Goal: Task Accomplishment & Management: Manage account settings

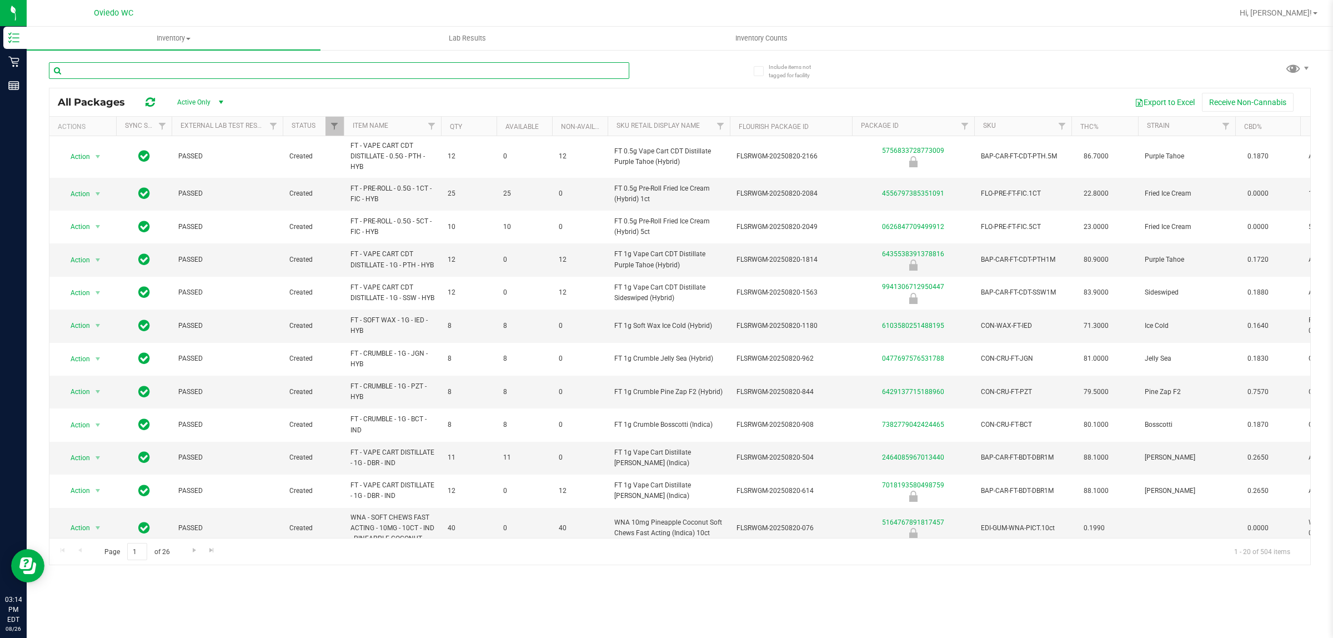
click at [215, 77] on input "text" at bounding box center [339, 70] width 580 height 17
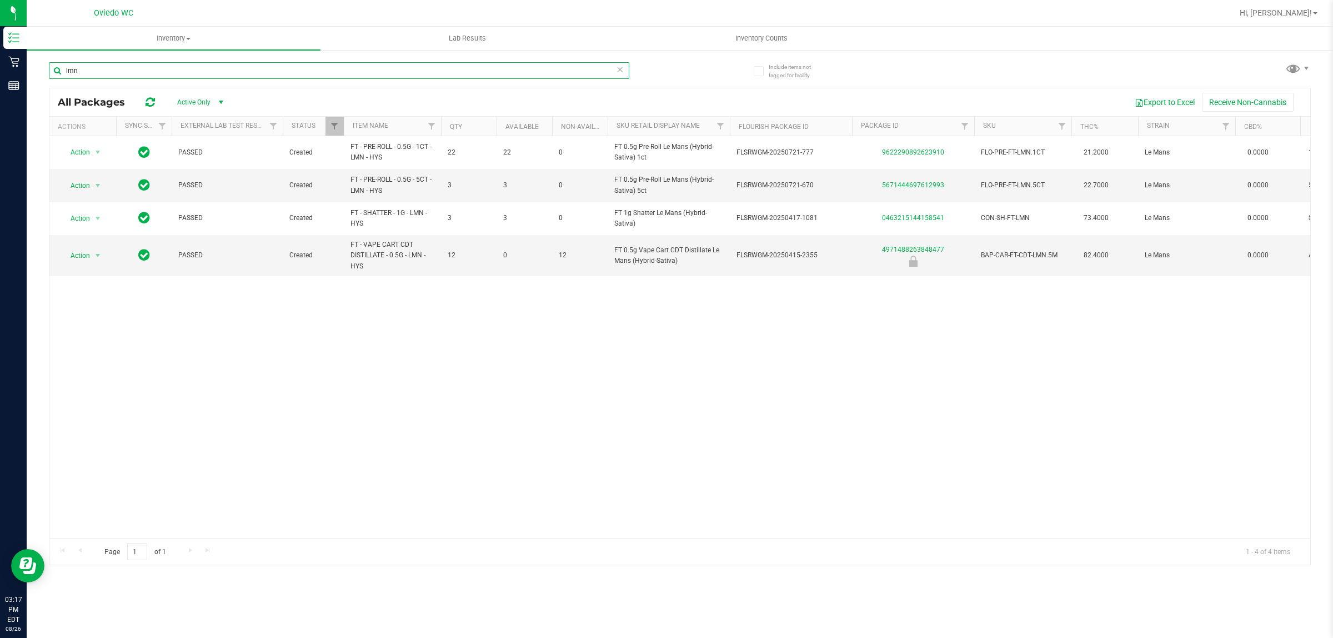
click at [204, 75] on input "lmn" at bounding box center [339, 70] width 580 height 17
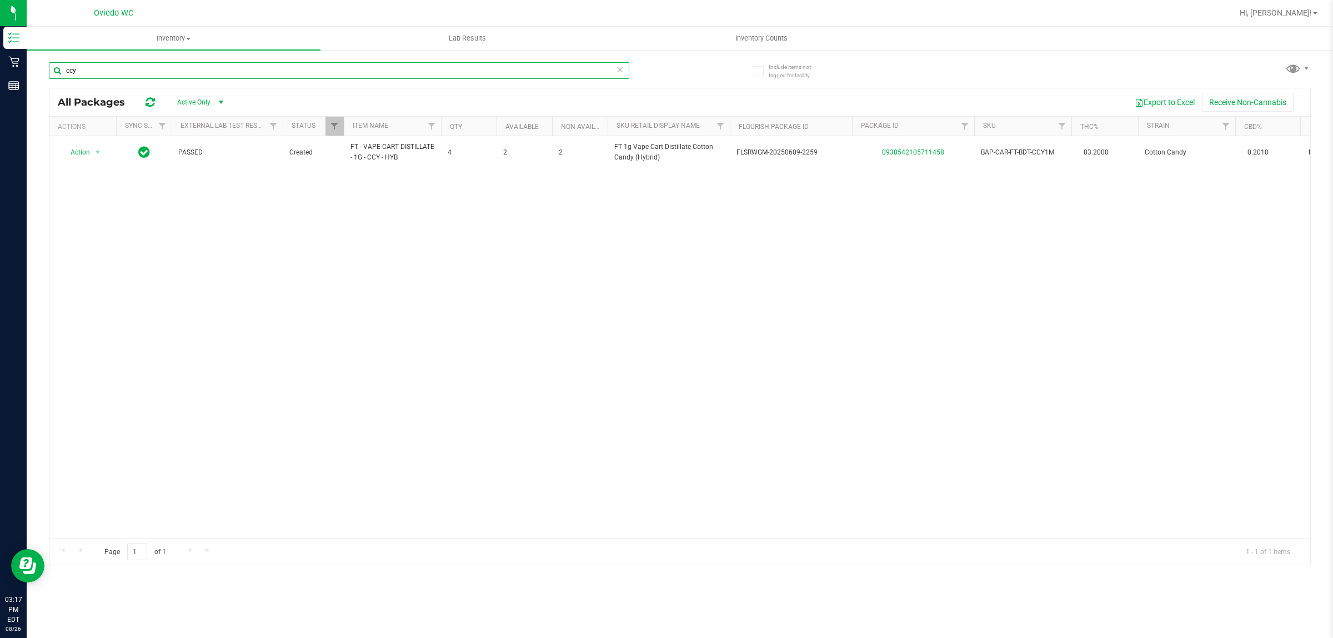
type input "ccy"
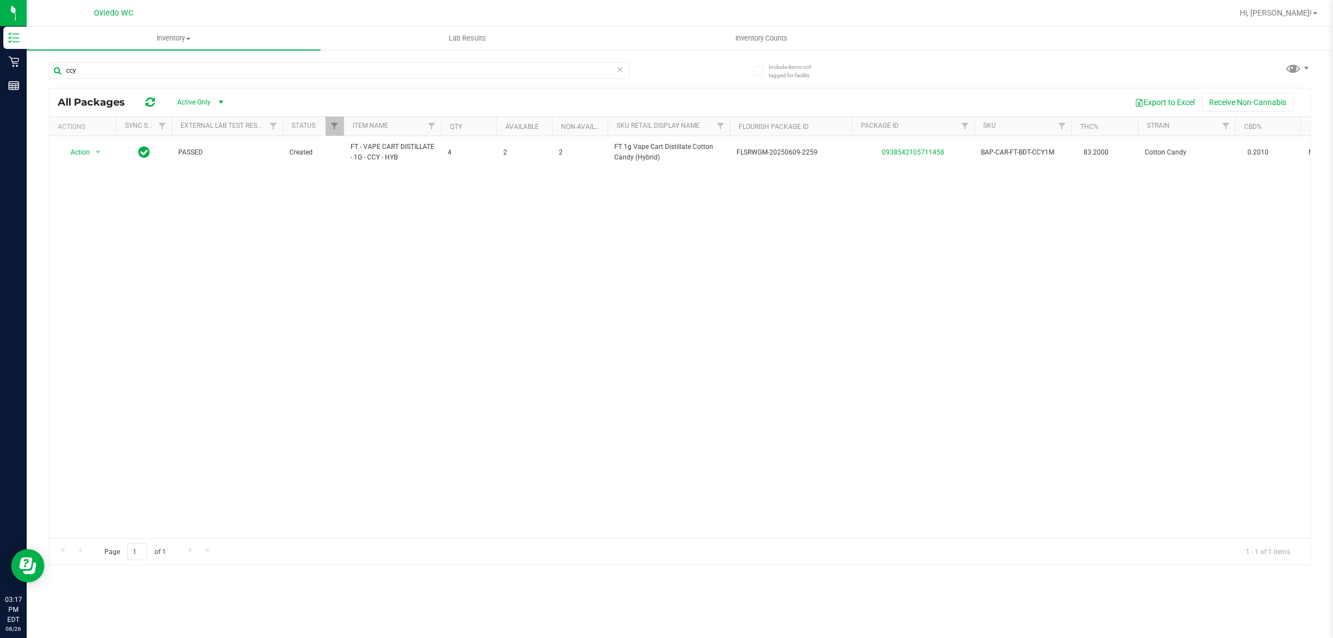
click at [620, 67] on icon at bounding box center [620, 68] width 8 height 13
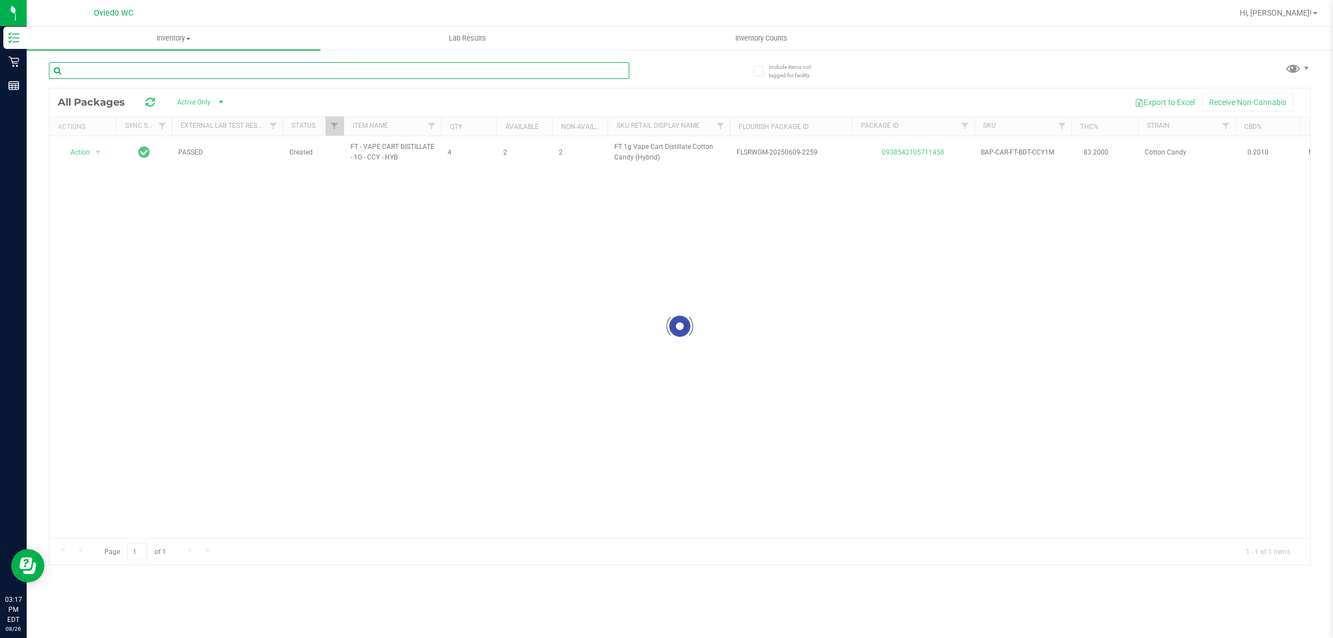
click at [464, 70] on input "text" at bounding box center [339, 70] width 580 height 17
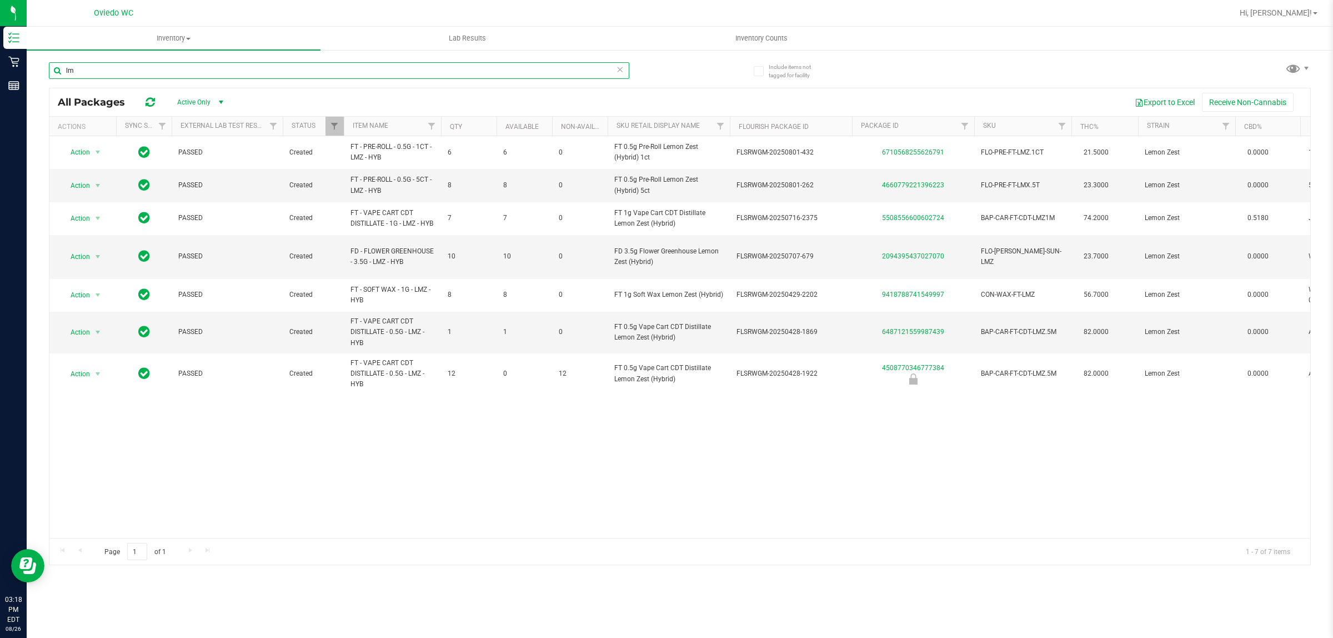
type input "l"
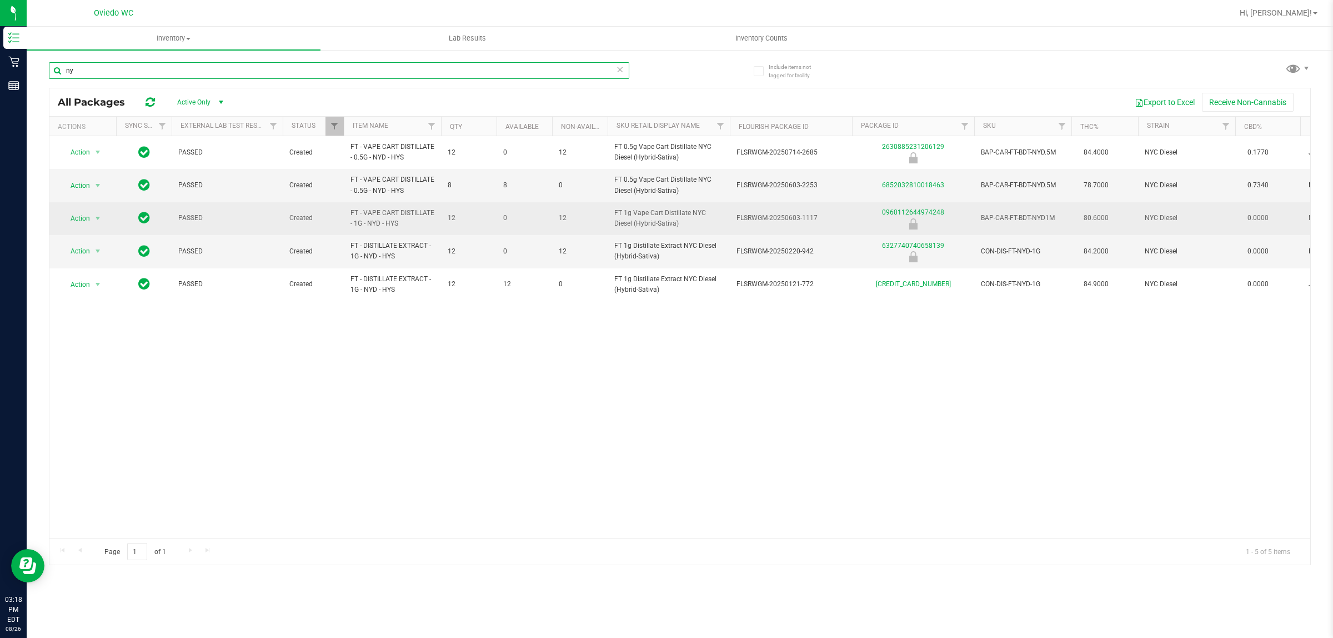
type input "n"
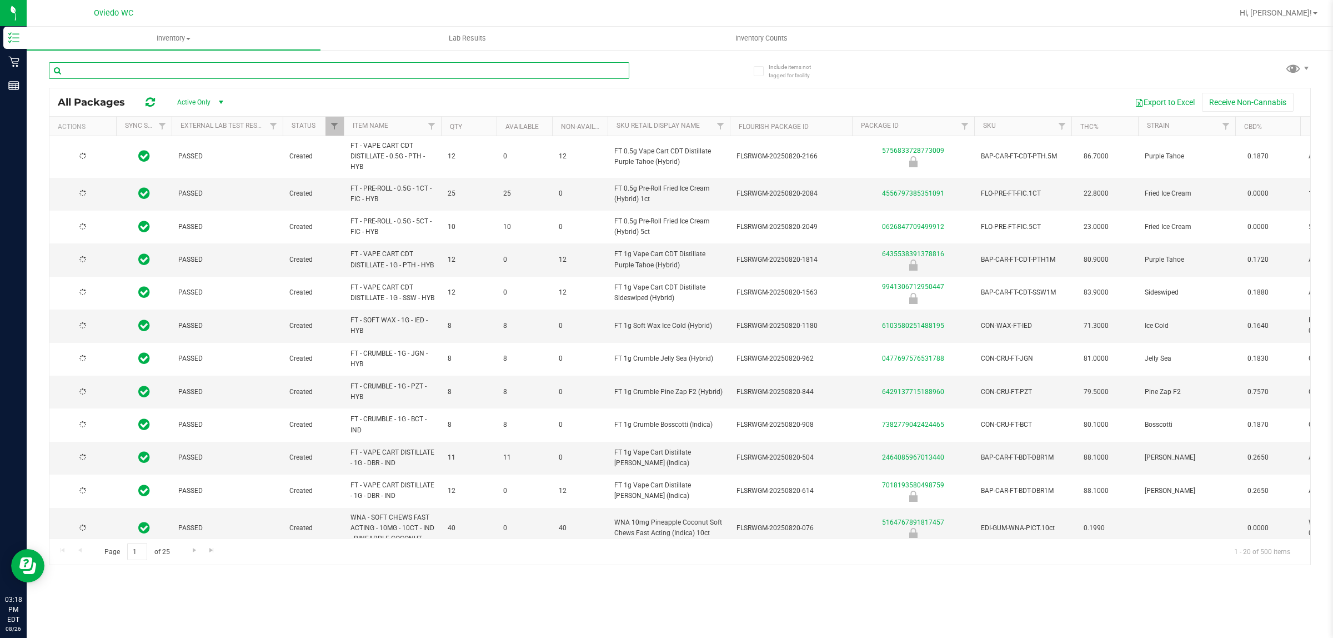
type input "[DATE]"
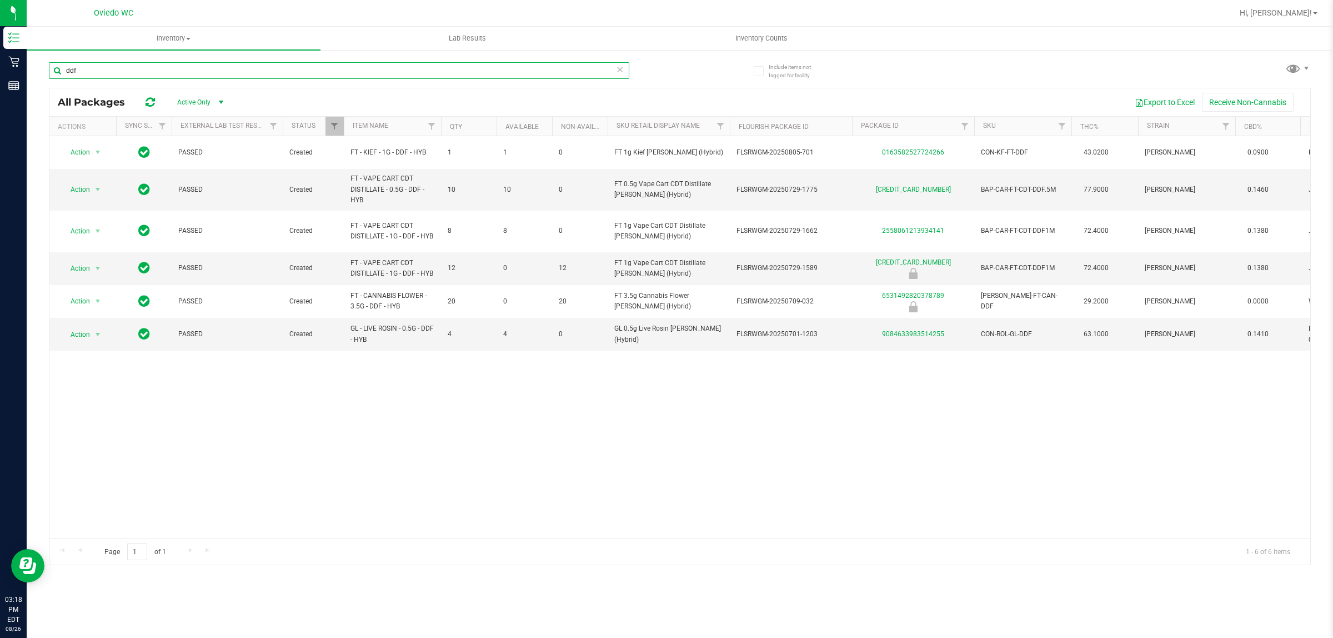
type input "ddf"
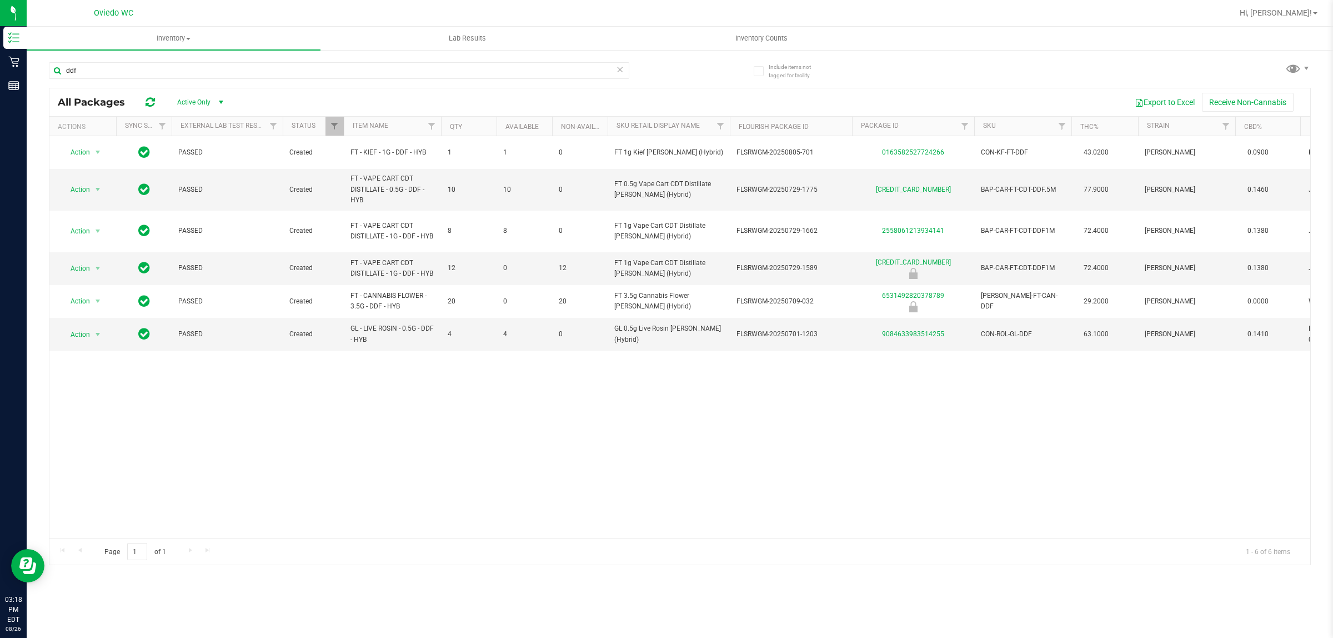
click at [622, 68] on icon at bounding box center [620, 68] width 8 height 13
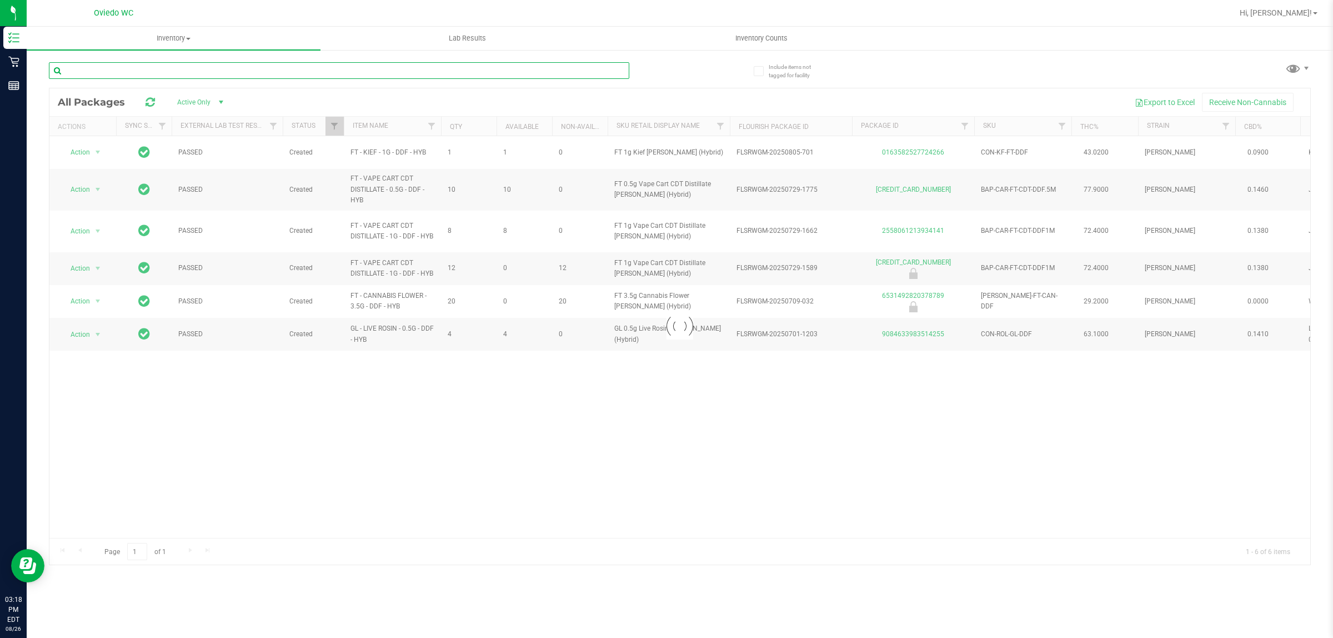
click at [536, 70] on input "text" at bounding box center [339, 70] width 580 height 17
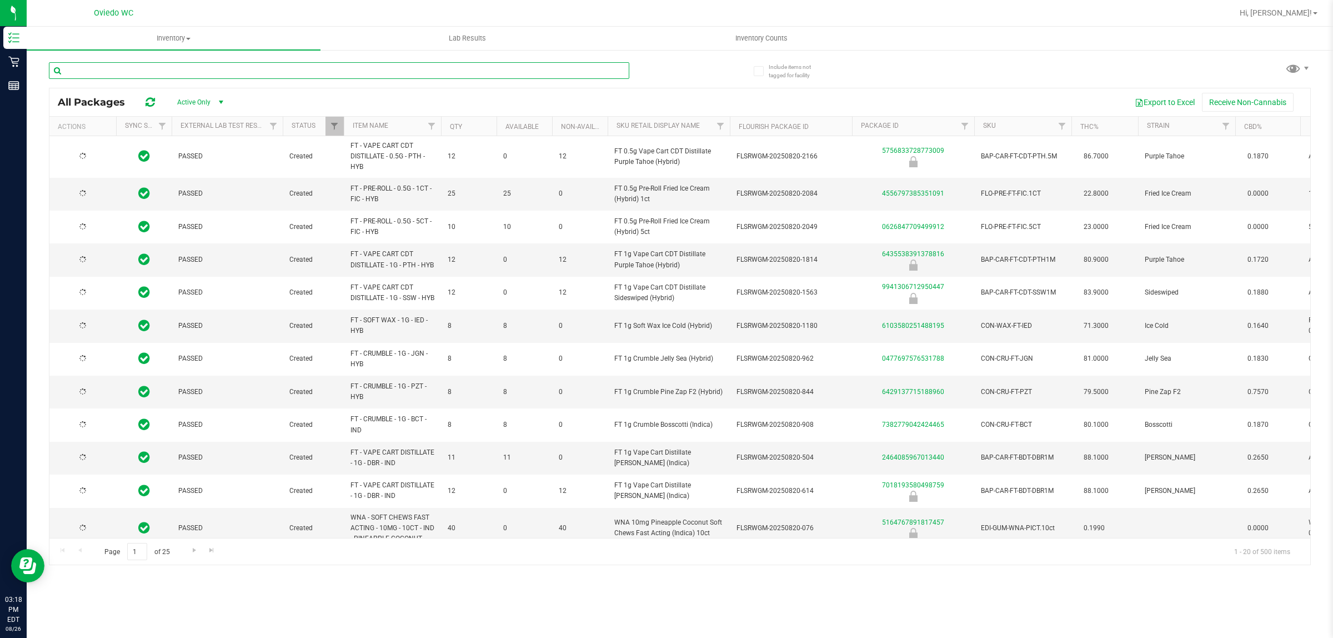
type input "[DATE]"
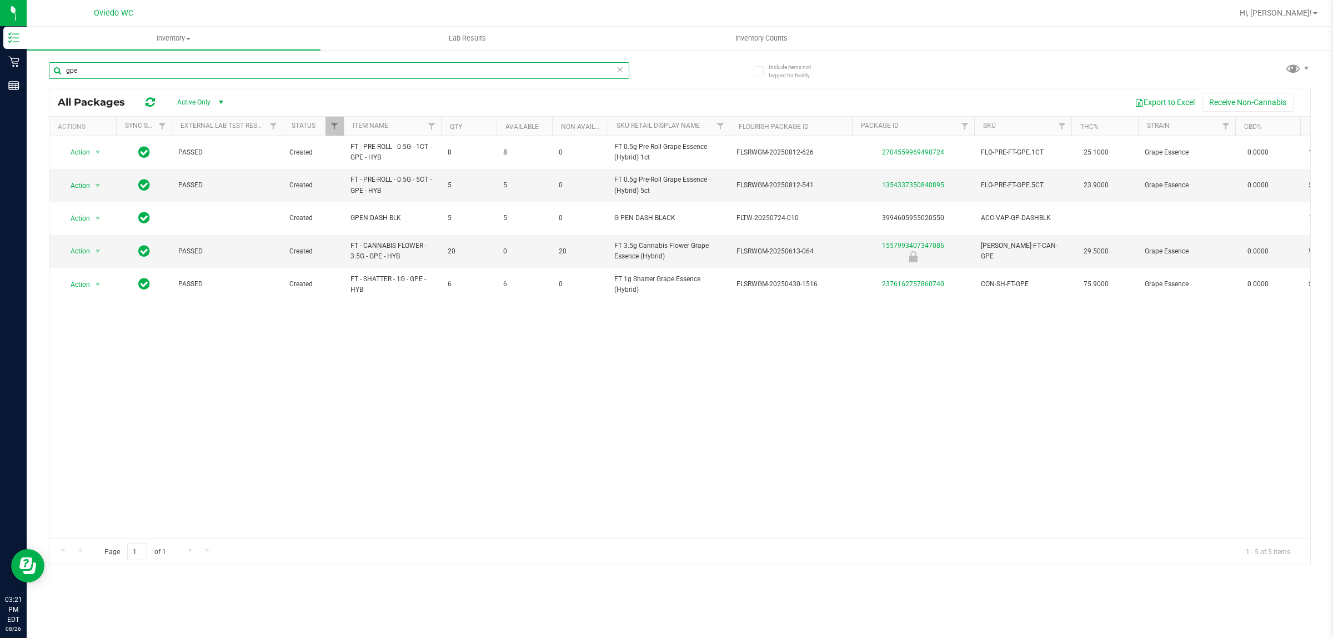
click at [237, 77] on input "gpe" at bounding box center [339, 70] width 580 height 17
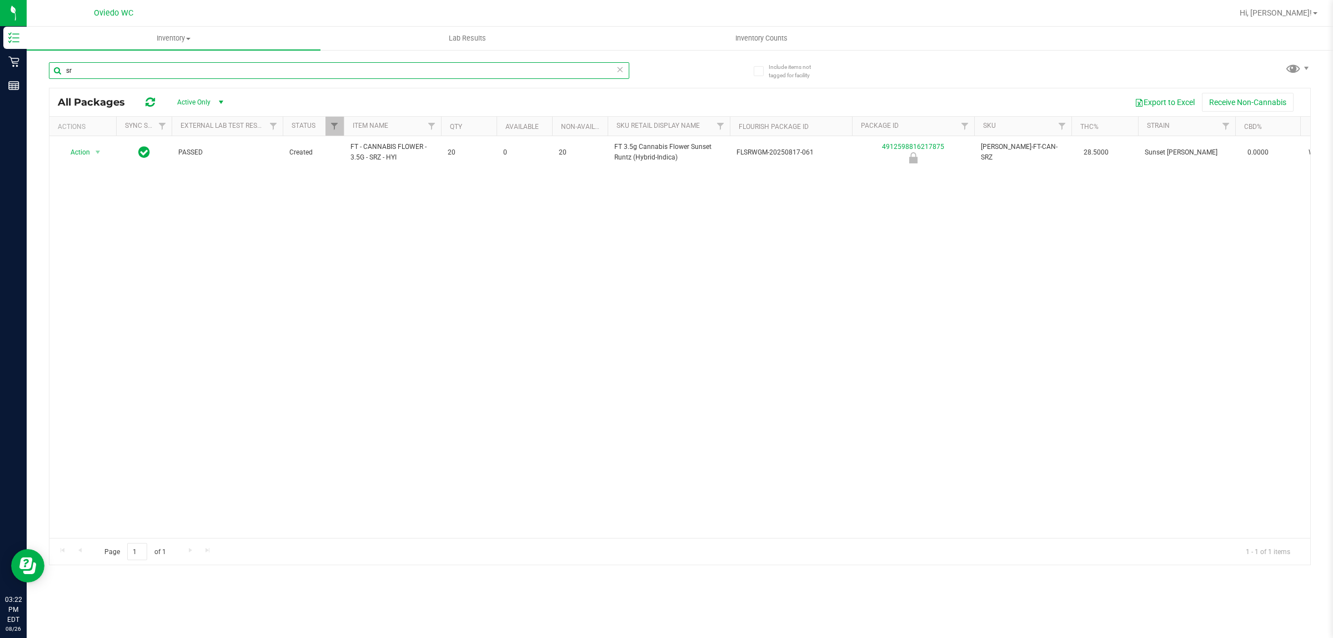
type input "s"
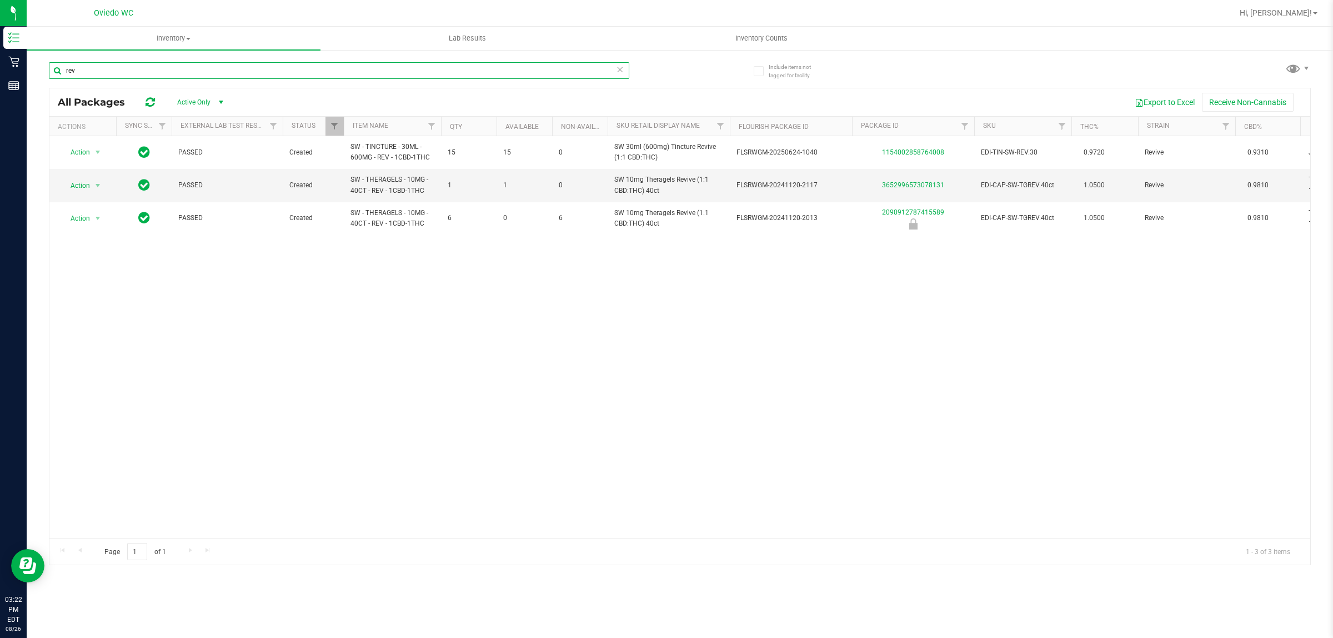
type input "rev"
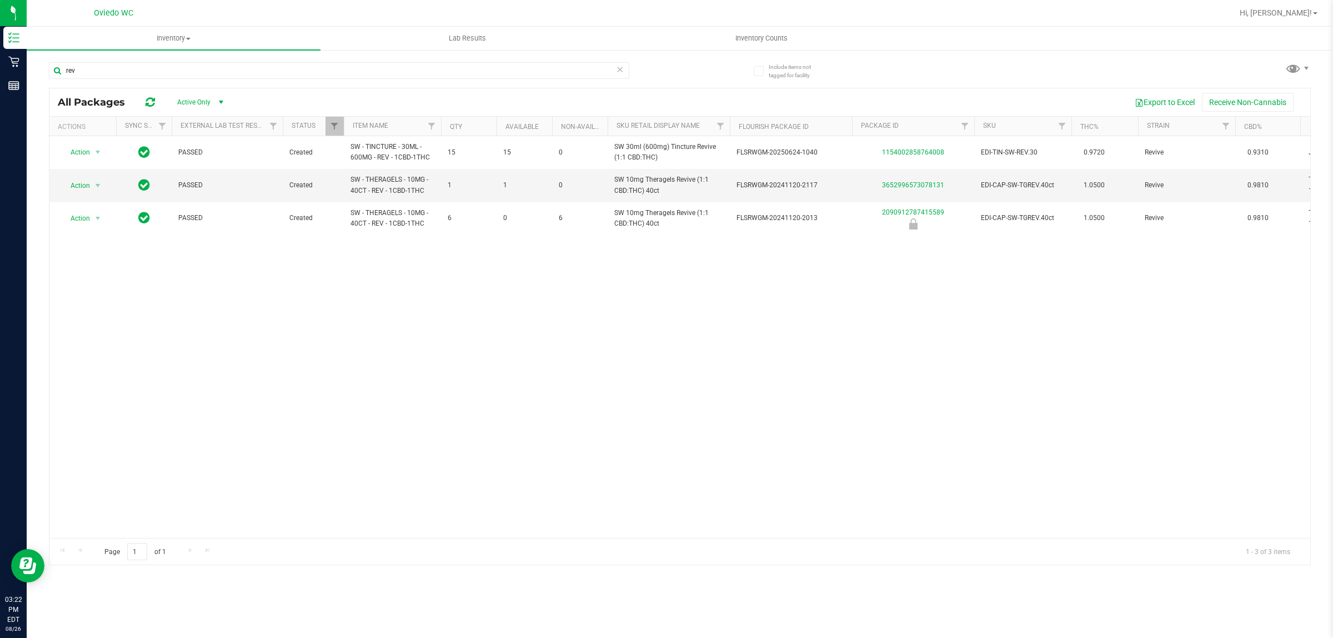
click at [616, 70] on icon at bounding box center [620, 68] width 8 height 13
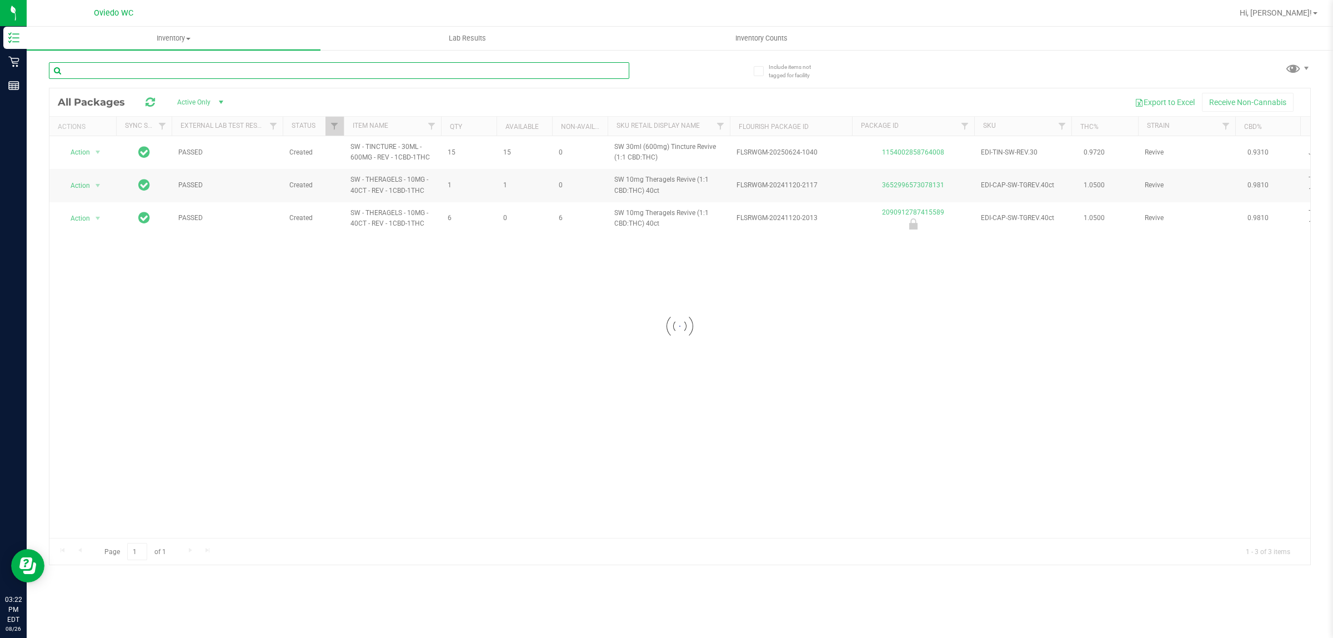
click at [508, 75] on input "text" at bounding box center [339, 70] width 580 height 17
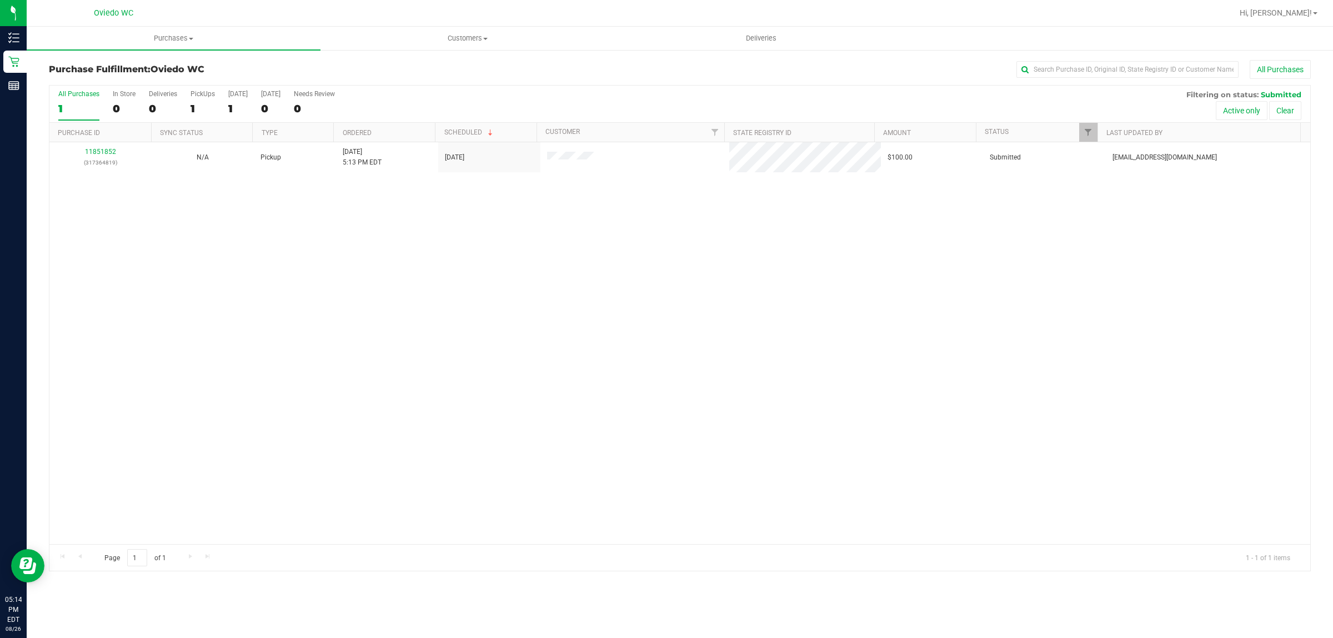
click at [306, 254] on div "11851852 (317364819) N/A Pickup 8/26/2025 5:13 PM EDT 8/26/2025 $100.00 Submitt…" at bounding box center [679, 343] width 1261 height 402
click at [436, 522] on div "No results found." at bounding box center [679, 380] width 1261 height 477
click at [229, 448] on div "No results found." at bounding box center [679, 380] width 1261 height 477
click at [204, 36] on span "Purchases" at bounding box center [174, 38] width 294 height 10
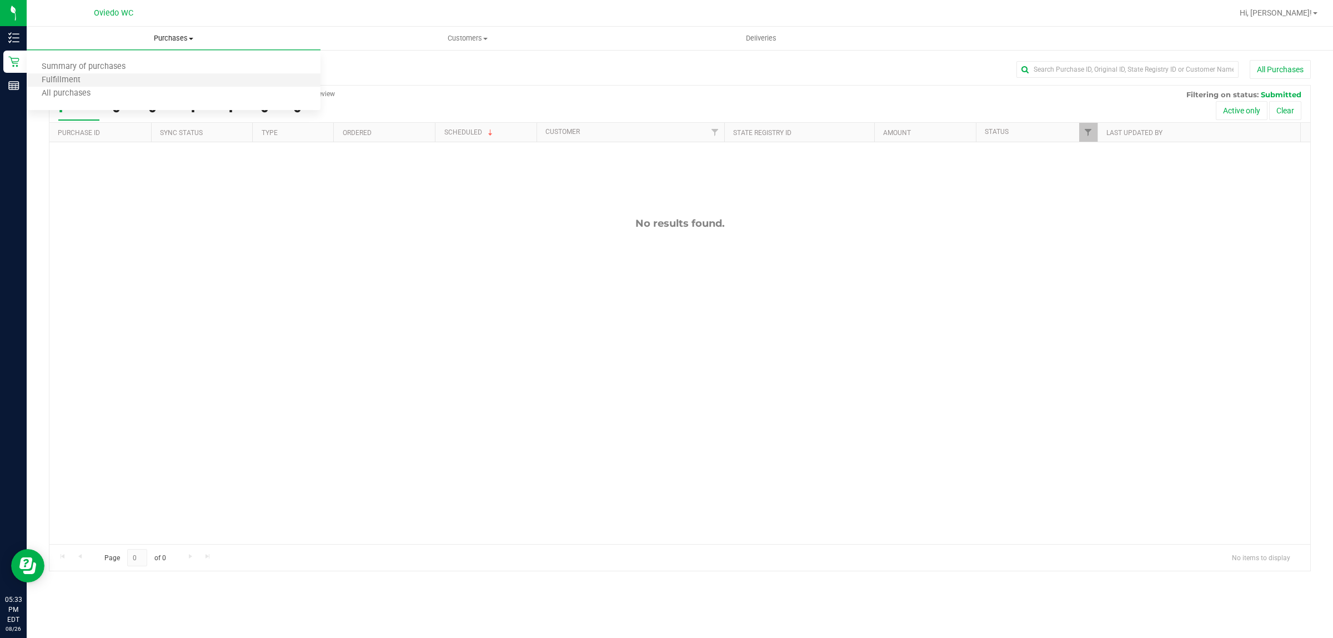
click at [172, 81] on li "Fulfillment" at bounding box center [174, 80] width 294 height 13
click at [164, 343] on div "No results found." at bounding box center [679, 380] width 1261 height 477
click at [423, 354] on div "No results found." at bounding box center [679, 380] width 1261 height 477
click at [934, 236] on div "No results found." at bounding box center [679, 380] width 1261 height 477
click at [234, 410] on div "No results found." at bounding box center [679, 380] width 1261 height 477
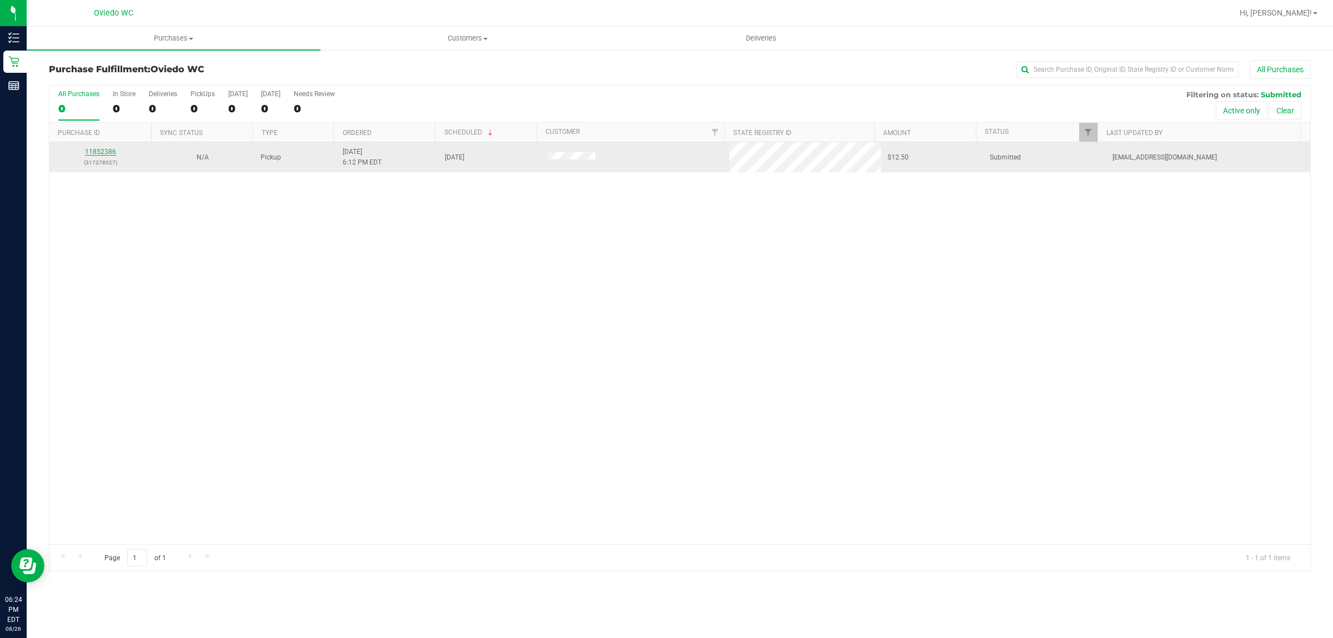
click at [95, 151] on link "11852386" at bounding box center [100, 152] width 31 height 8
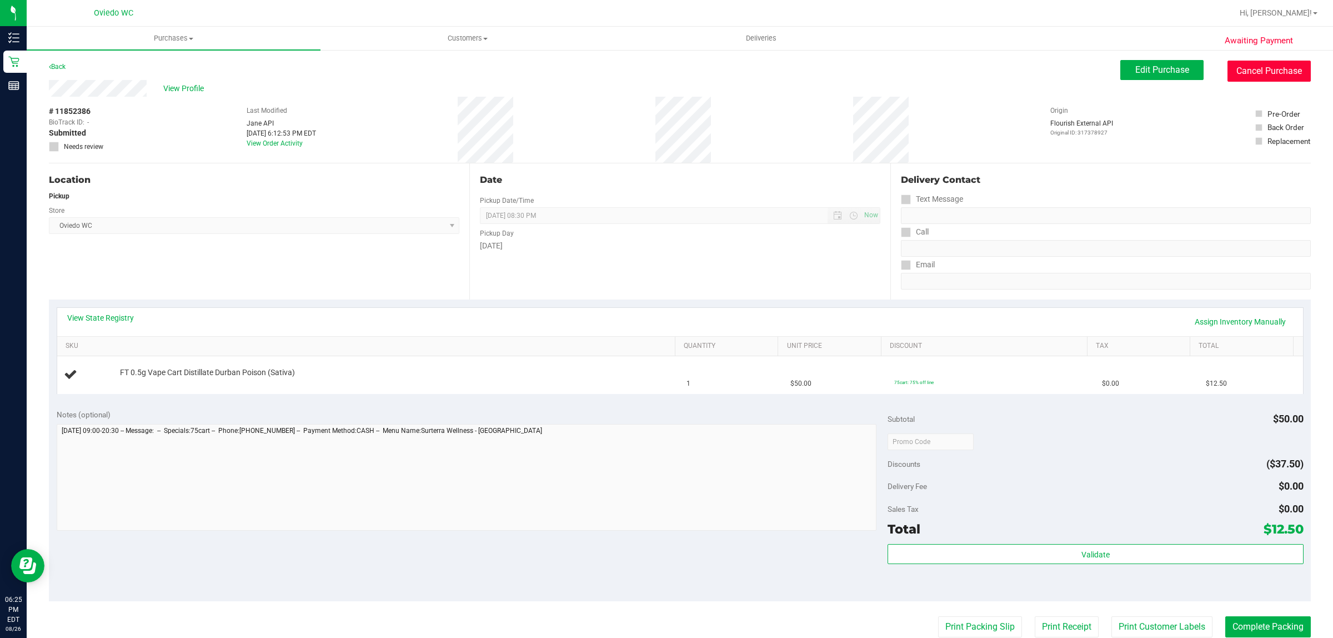
click at [1262, 66] on button "Cancel Purchase" at bounding box center [1268, 71] width 83 height 21
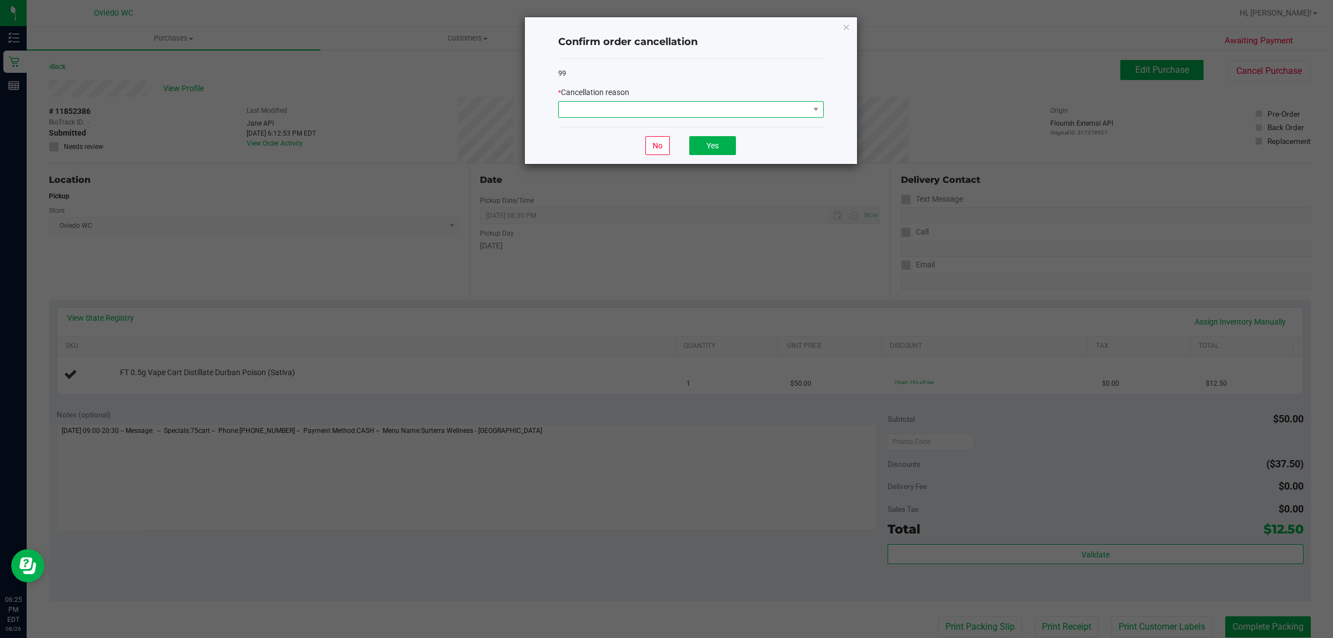
click at [688, 113] on span at bounding box center [684, 110] width 250 height 16
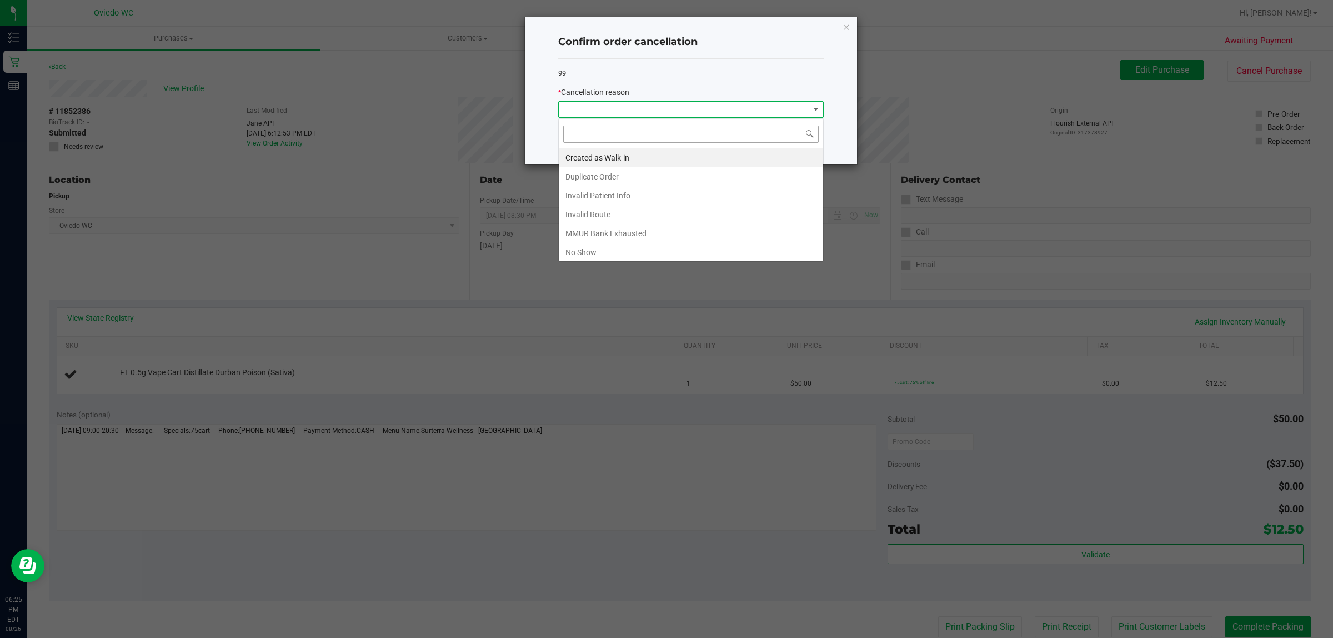
scroll to position [17, 265]
click at [601, 254] on li "No Show" at bounding box center [691, 252] width 264 height 19
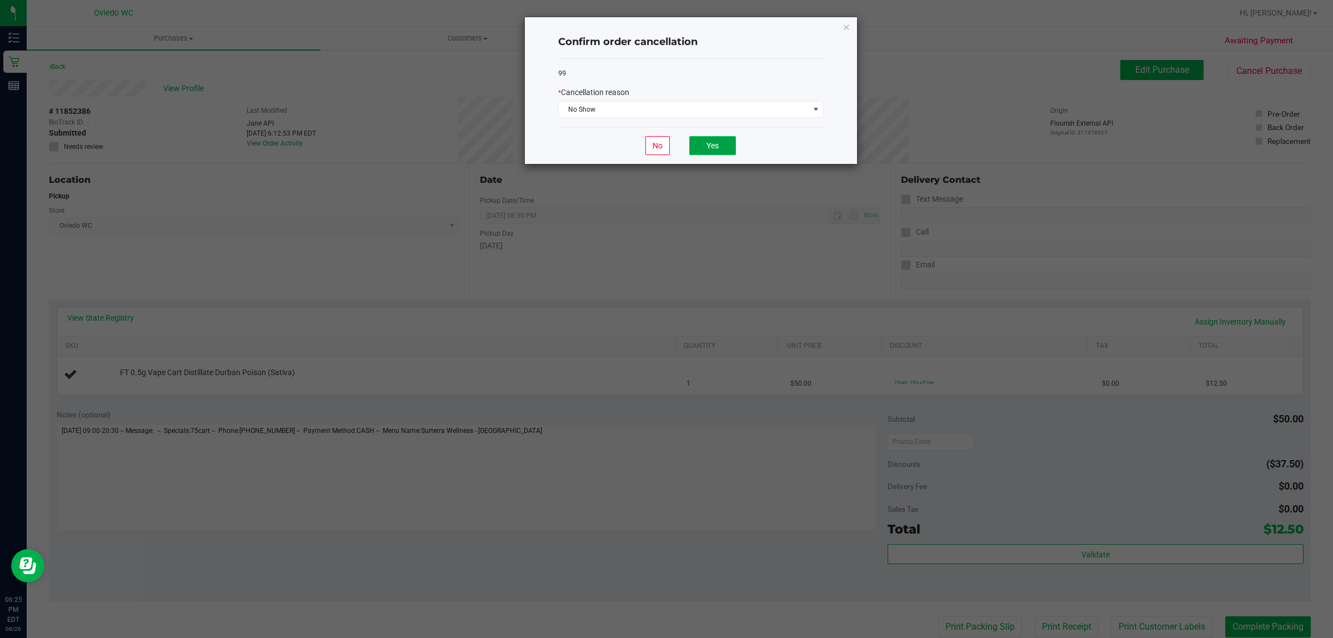
click at [717, 149] on button "Yes" at bounding box center [712, 145] width 47 height 19
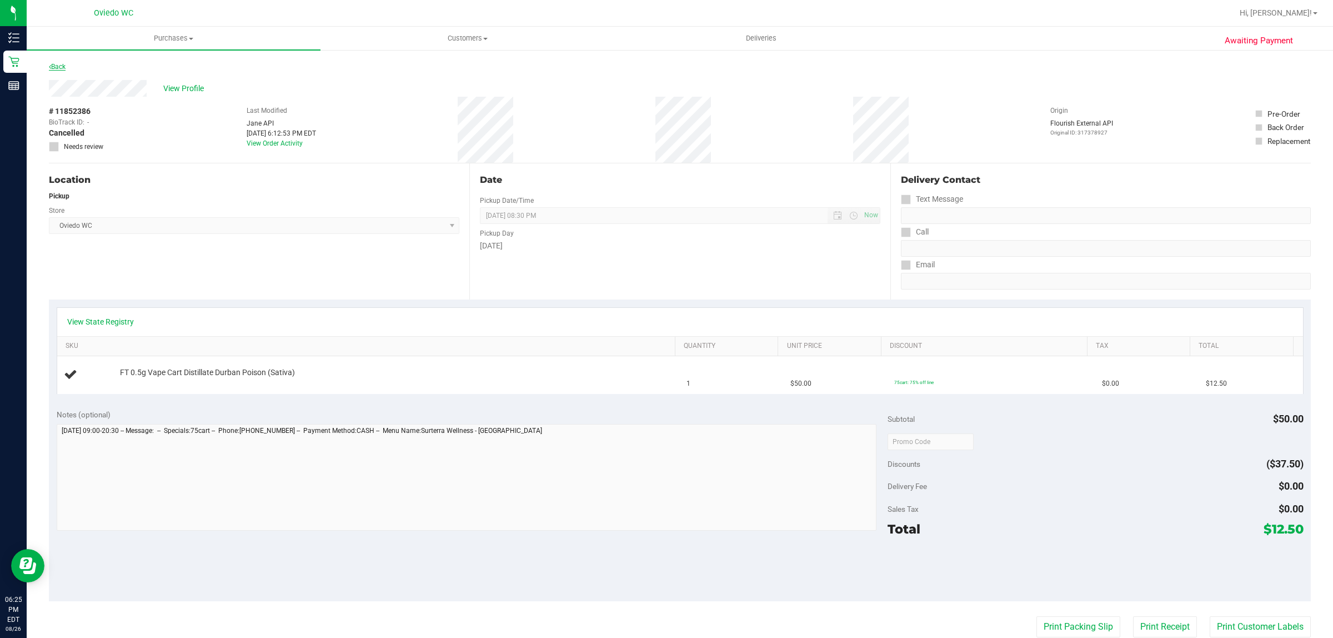
click at [59, 65] on link "Back" at bounding box center [57, 67] width 17 height 8
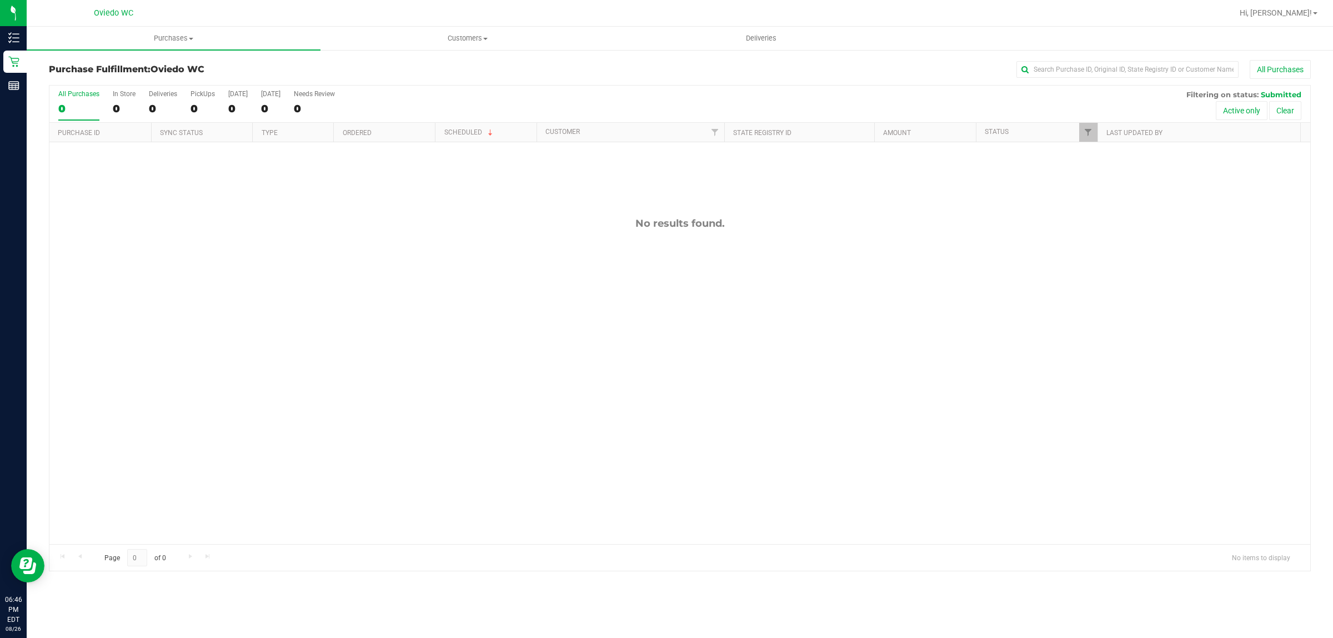
click at [368, 212] on div "No results found." at bounding box center [679, 380] width 1261 height 477
click at [954, 483] on div "No results found." at bounding box center [679, 380] width 1261 height 477
click at [164, 468] on div "No results found." at bounding box center [679, 380] width 1261 height 477
drag, startPoint x: 618, startPoint y: 469, endPoint x: 631, endPoint y: 436, distance: 35.7
click at [629, 446] on div "No results found." at bounding box center [679, 380] width 1261 height 477
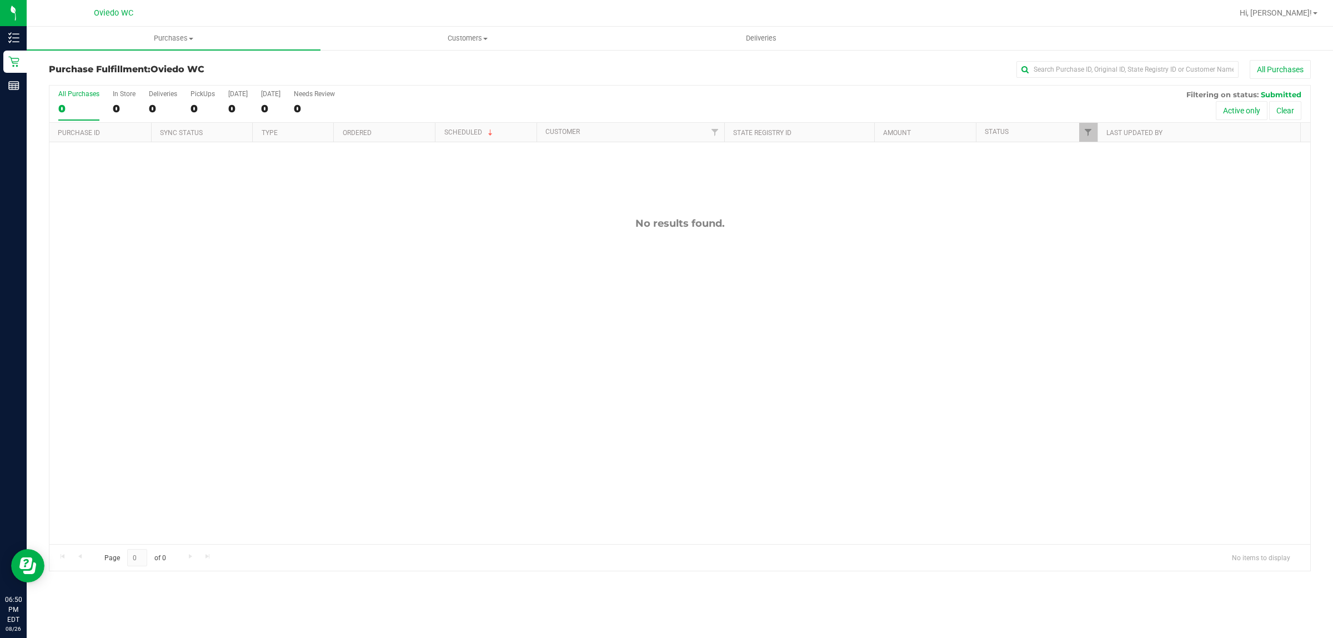
click at [924, 249] on div "No results found." at bounding box center [679, 380] width 1261 height 477
